Goal: Use online tool/utility

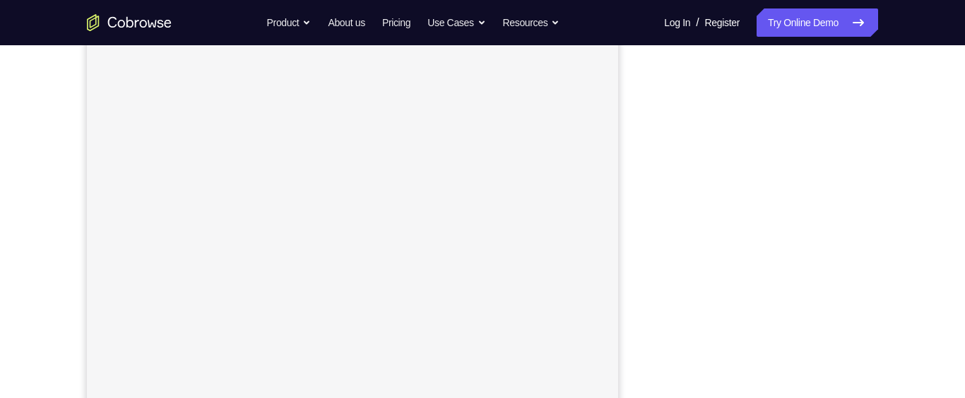
scroll to position [185, 0]
click at [909, 185] on div "Your Support Agent Your Customer Web iOS Android Next Steps We’d be happy to gi…" at bounding box center [482, 326] width 904 height 932
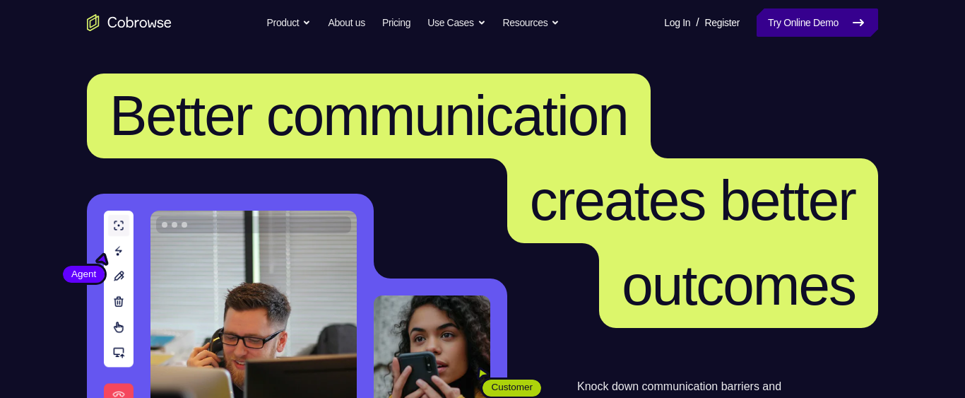
click at [842, 22] on link "Try Online Demo" at bounding box center [816, 22] width 121 height 28
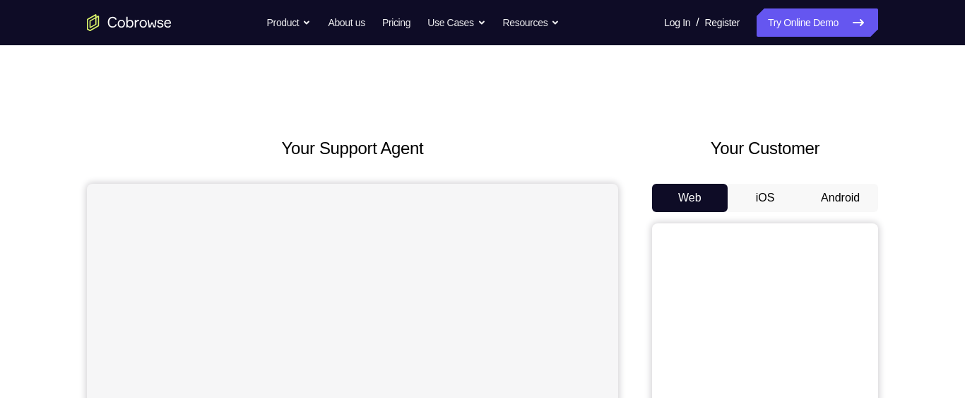
click at [844, 190] on button "Android" at bounding box center [840, 198] width 76 height 28
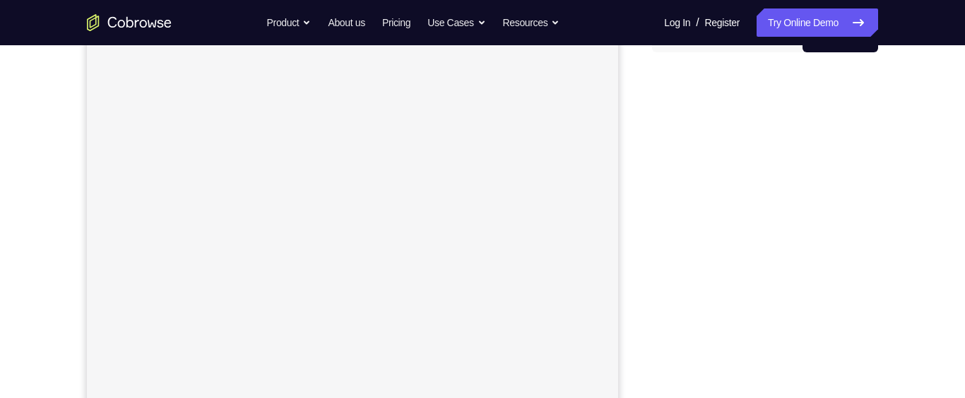
scroll to position [156, 0]
